Goal: Check status: Check status

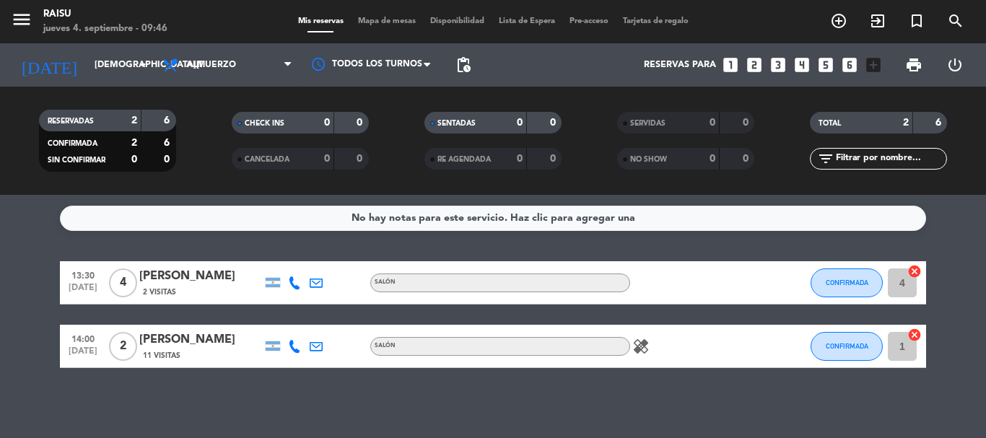
click at [294, 282] on icon at bounding box center [294, 282] width 13 height 13
click at [290, 258] on span "Copiar" at bounding box center [284, 258] width 30 height 15
click at [279, 256] on span "Copiar" at bounding box center [284, 258] width 30 height 15
click at [294, 346] on icon at bounding box center [294, 346] width 13 height 13
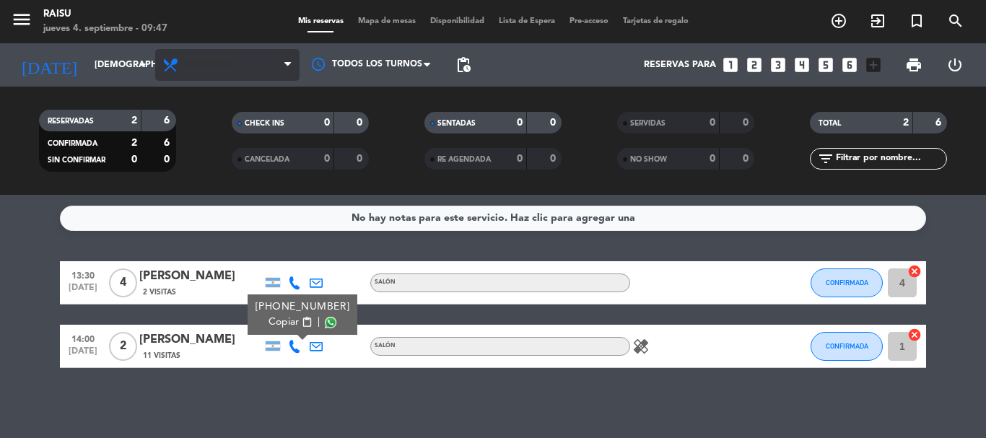
drag, startPoint x: 277, startPoint y: 321, endPoint x: 263, endPoint y: 62, distance: 258.8
click at [276, 319] on span "Copiar" at bounding box center [284, 322] width 30 height 15
drag, startPoint x: 38, startPoint y: 256, endPoint x: 124, endPoint y: 173, distance: 120.0
click at [45, 254] on div "No hay notas para este servicio. Haz clic para agregar una 13:30 [DATE] 4 [PERS…" at bounding box center [493, 316] width 986 height 243
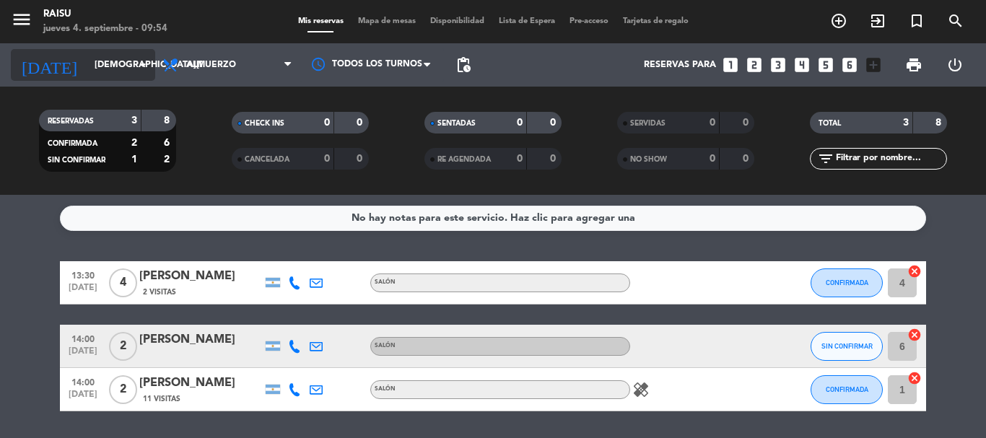
click at [141, 64] on icon "arrow_drop_down" at bounding box center [142, 64] width 17 height 17
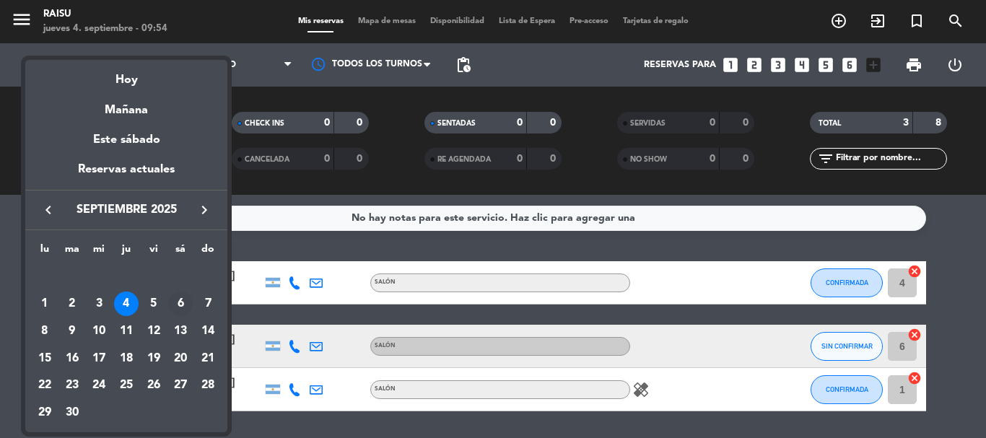
click at [175, 305] on div "6" at bounding box center [180, 304] width 25 height 25
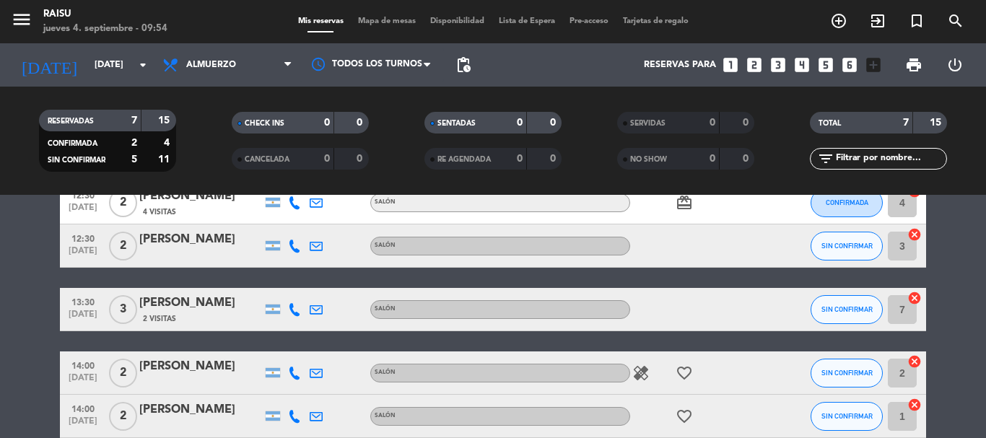
scroll to position [43, 0]
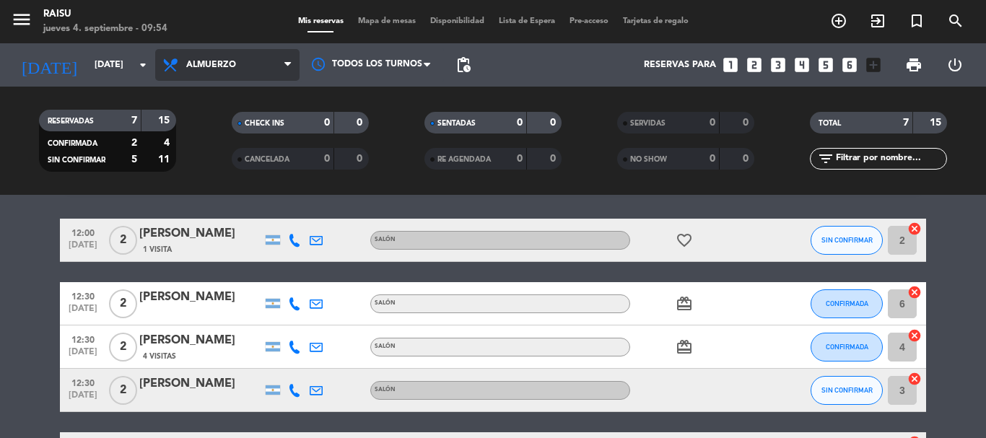
click at [281, 65] on span "Almuerzo" at bounding box center [227, 65] width 144 height 32
click at [224, 156] on div "menu Raisu [DATE] 4. septiembre - 09:54 Mis reservas Mapa de mesas Disponibilid…" at bounding box center [493, 97] width 986 height 195
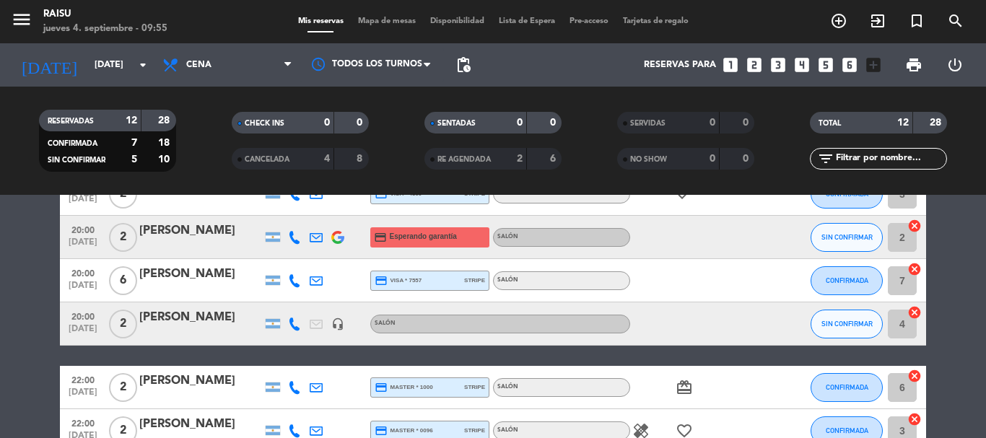
scroll to position [147, 0]
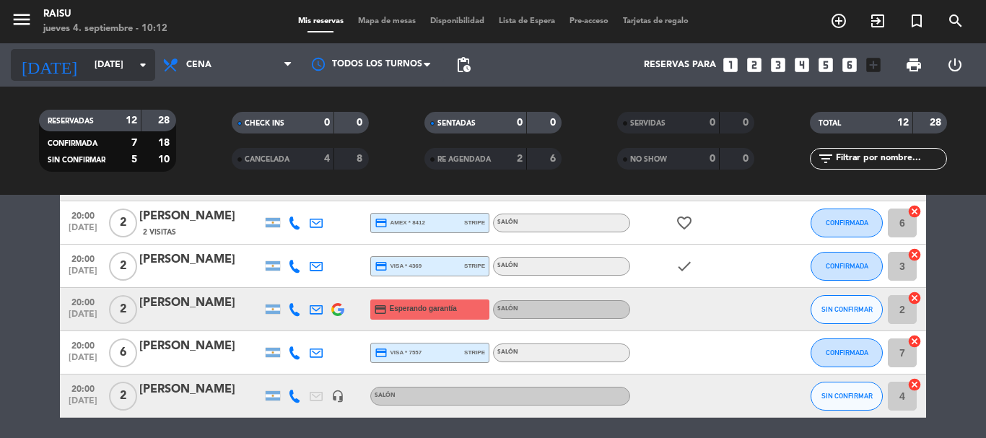
click at [124, 70] on input "[DATE]" at bounding box center [148, 65] width 122 height 25
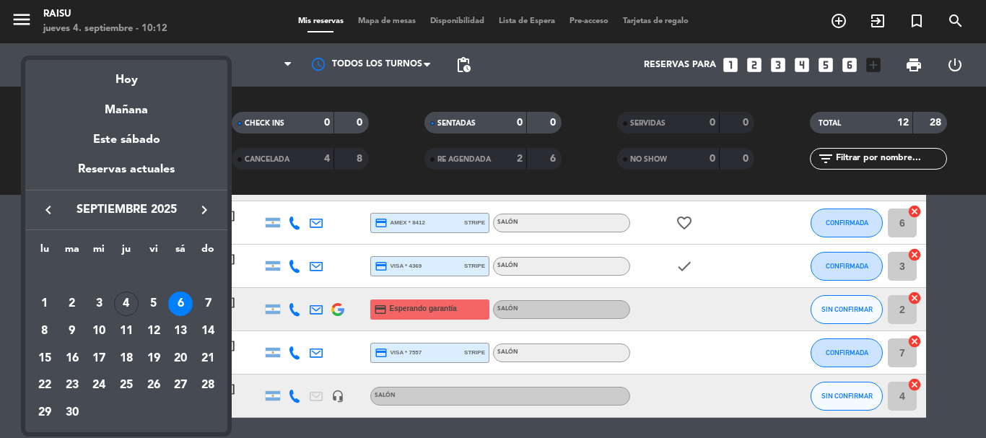
click at [124, 301] on div "4" at bounding box center [126, 304] width 25 height 25
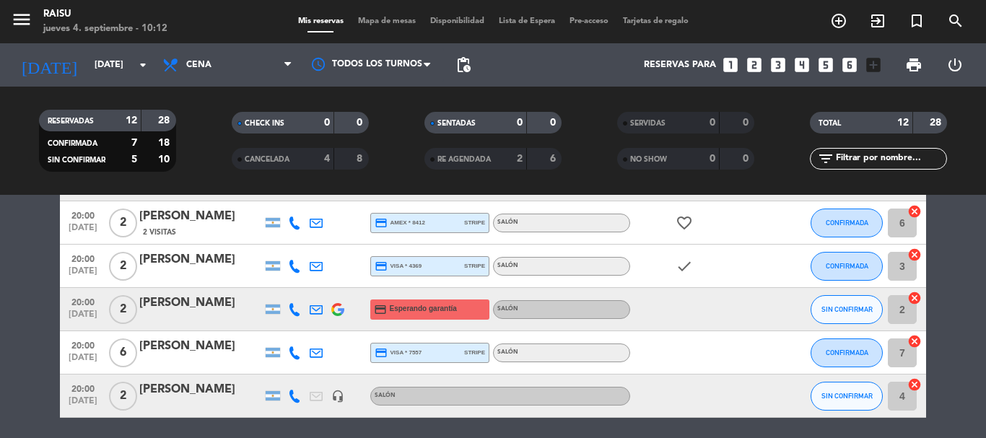
type input "[DEMOGRAPHIC_DATA][DATE]"
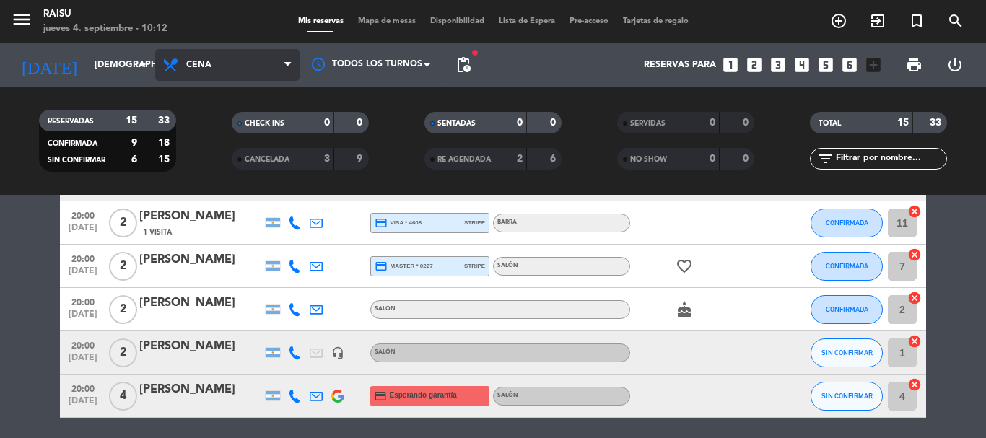
click at [282, 66] on span "Cena" at bounding box center [227, 65] width 144 height 32
click at [238, 121] on div "menu Raisu [DATE] 4. septiembre - 10:12 Mis reservas Mapa de mesas Disponibilid…" at bounding box center [493, 97] width 986 height 195
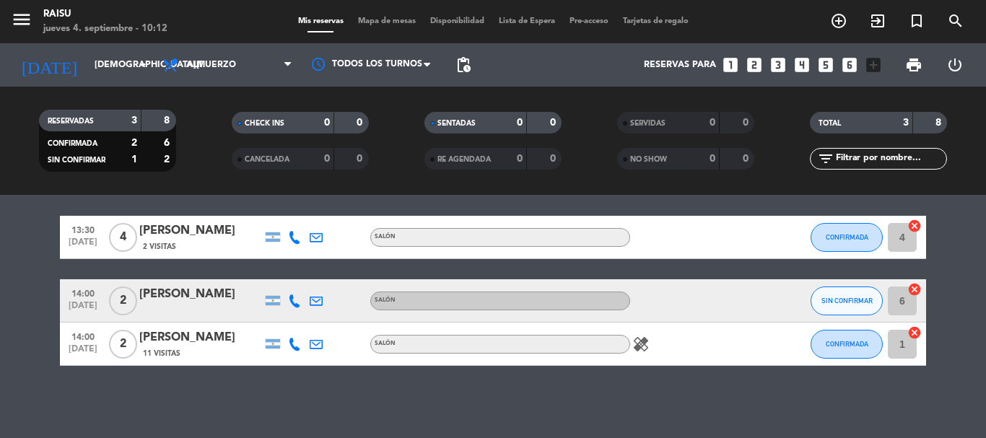
scroll to position [0, 0]
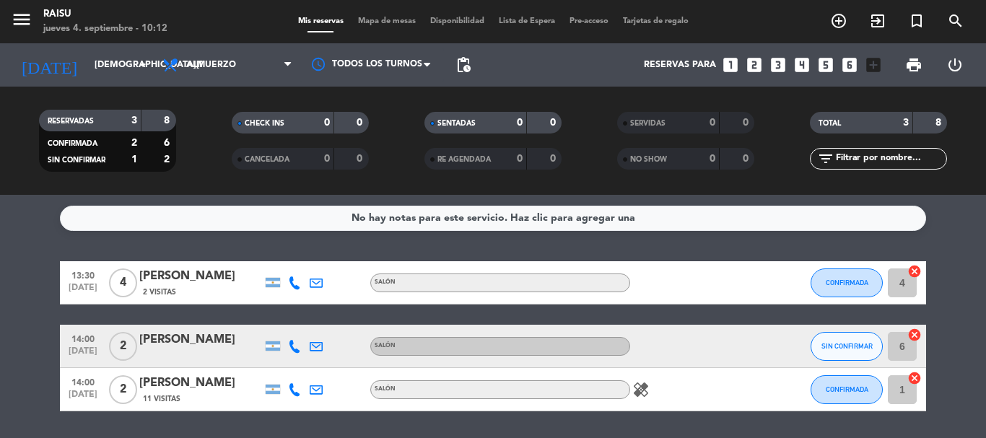
click at [289, 343] on icon at bounding box center [294, 346] width 13 height 13
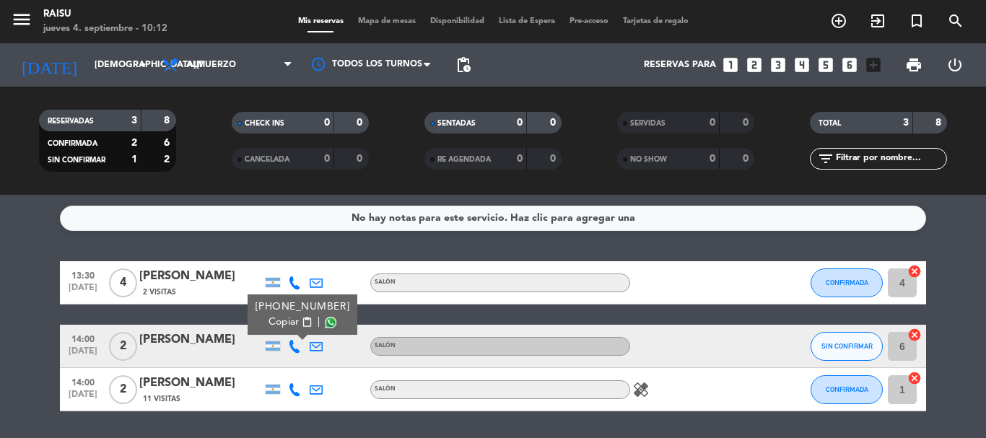
click at [288, 321] on span "Copiar" at bounding box center [284, 322] width 30 height 15
click at [287, 393] on div at bounding box center [295, 389] width 22 height 43
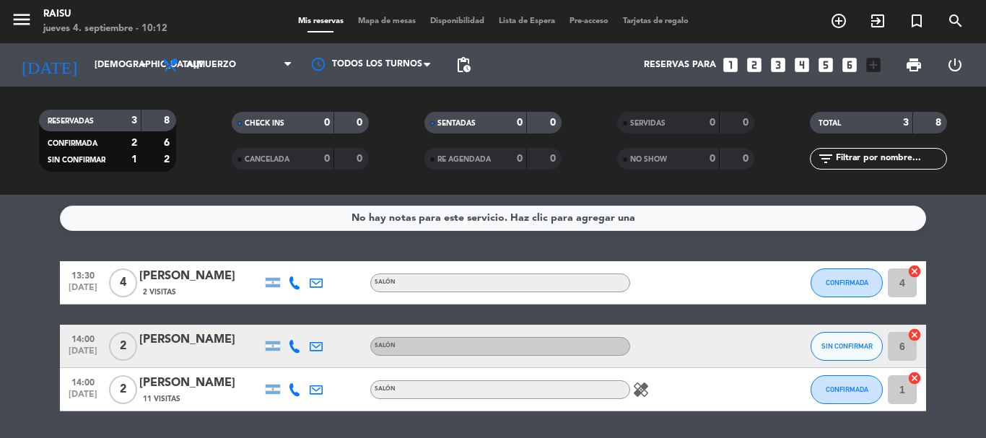
click at [289, 391] on icon at bounding box center [294, 389] width 13 height 13
click at [281, 364] on span "Copiar" at bounding box center [284, 365] width 30 height 15
click at [283, 366] on span "Copiar" at bounding box center [284, 365] width 30 height 15
